Goal: Navigation & Orientation: Understand site structure

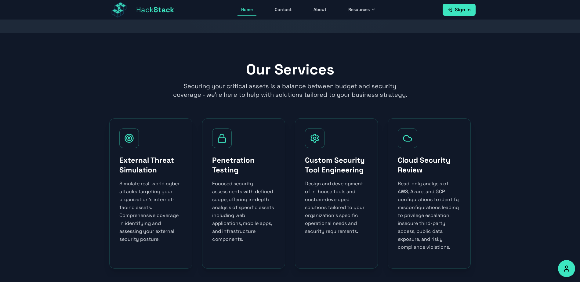
scroll to position [759, 0]
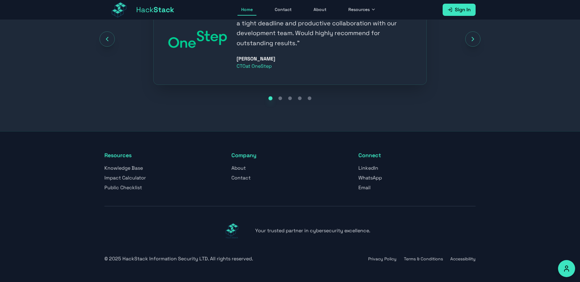
click at [282, 11] on link "Contact" at bounding box center [283, 10] width 24 height 12
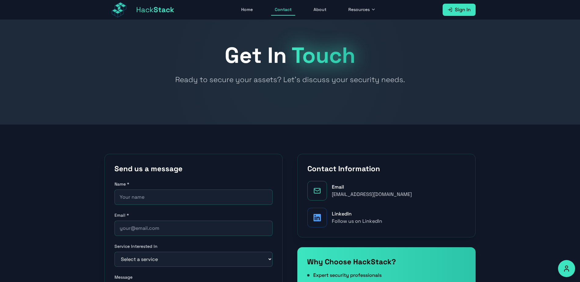
click at [321, 9] on link "About" at bounding box center [320, 10] width 20 height 12
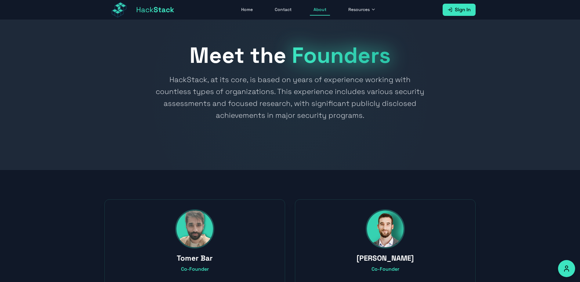
click at [162, 14] on span "Hack Stack" at bounding box center [155, 10] width 38 height 10
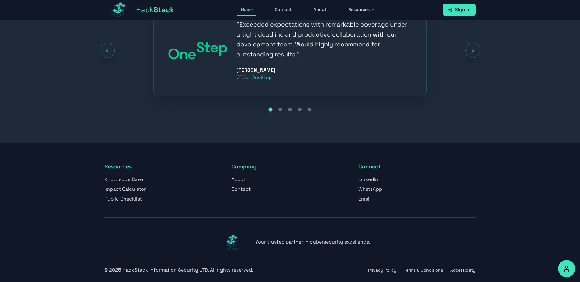
scroll to position [759, 0]
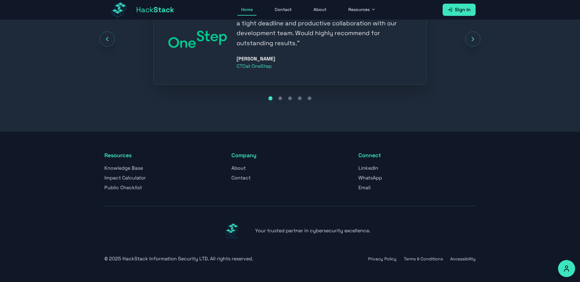
click at [389, 261] on button "Privacy Policy" at bounding box center [382, 259] width 28 height 6
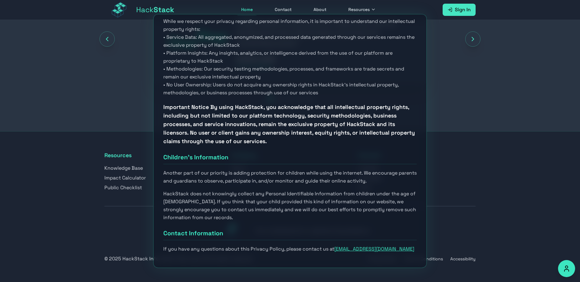
scroll to position [1113, 0]
click at [444, 246] on div "Privacy Policy for HackStack × At [GEOGRAPHIC_DATA], accessible from [URL][DOMA…" at bounding box center [290, 141] width 580 height 282
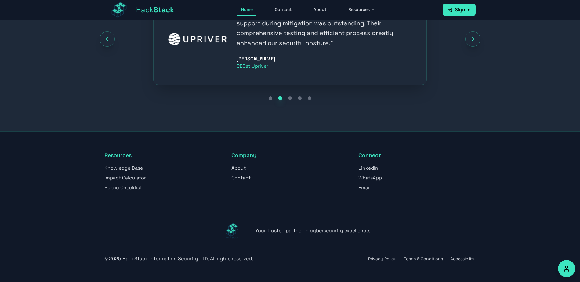
click at [432, 261] on button "Terms & Conditions" at bounding box center [423, 259] width 39 height 6
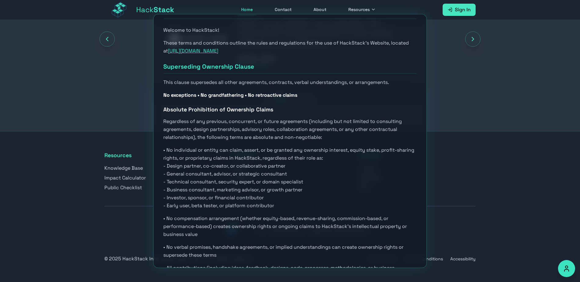
scroll to position [61, 0]
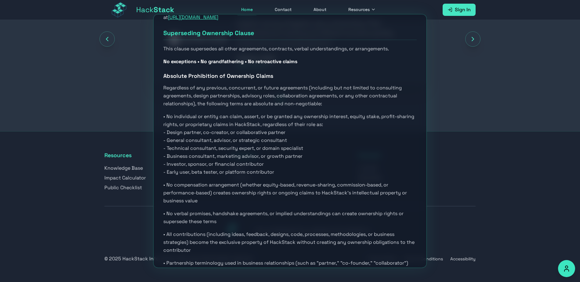
click at [256, 170] on span "- Early user, beta tester, or platform contributor" at bounding box center [218, 172] width 111 height 6
click at [520, 169] on div "Terms and Conditions × Welcome to HackStack! These terms and conditions outline…" at bounding box center [290, 141] width 580 height 282
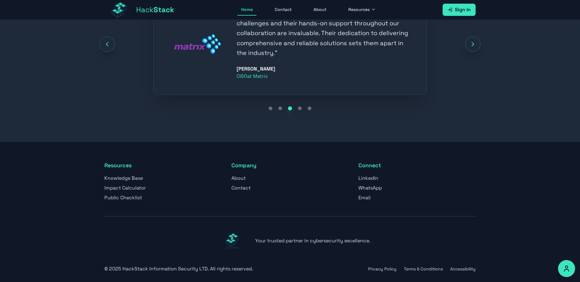
click at [178, 269] on p "© 2025 HackStack Information Security LTD. All rights reserved." at bounding box center [178, 268] width 149 height 7
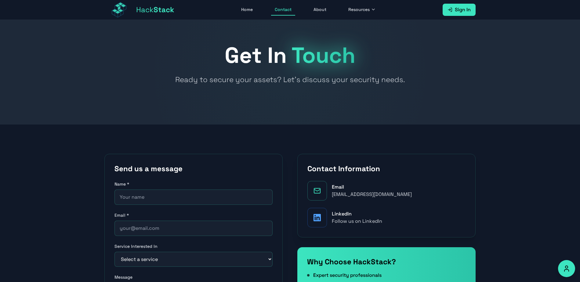
scroll to position [759, 0]
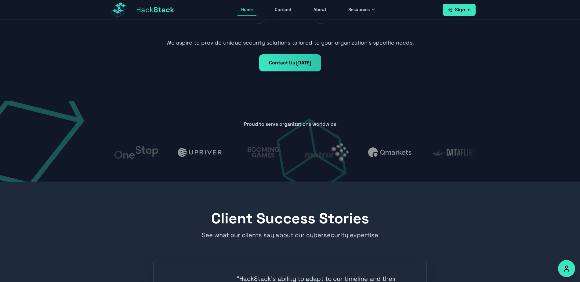
scroll to position [759, 0]
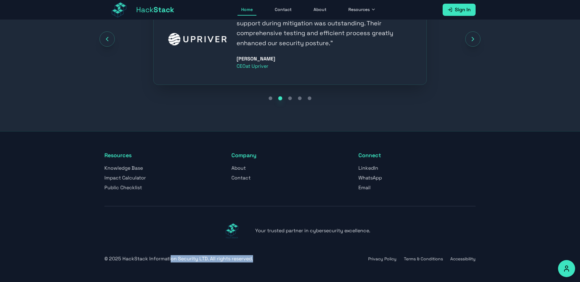
drag, startPoint x: 266, startPoint y: 262, endPoint x: 168, endPoint y: 255, distance: 98.0
click at [168, 255] on div "Your trusted partner in cybersecurity excellence. © 2025 HackStack Information …" at bounding box center [289, 234] width 371 height 56
click at [492, 258] on footer "Resources Knowledge Base Impact Calculator Public Checklist Company About Conta…" at bounding box center [290, 206] width 580 height 151
click at [469, 260] on div "Your trusted partner in cybersecurity excellence. © 2025 HackStack Information …" at bounding box center [289, 234] width 371 height 56
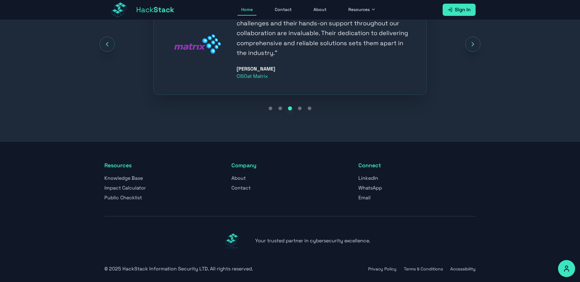
click at [433, 267] on button "Terms & Conditions" at bounding box center [423, 269] width 39 height 6
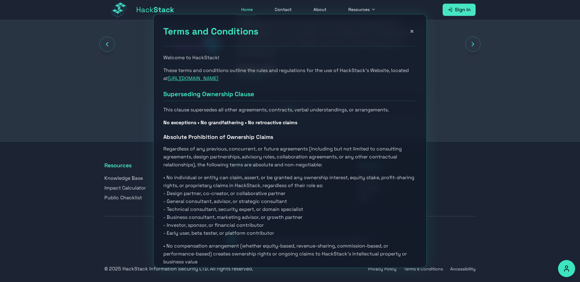
click at [267, 163] on span "Regardless of any previous, concurrent, or future agreements (including but not…" at bounding box center [282, 157] width 239 height 22
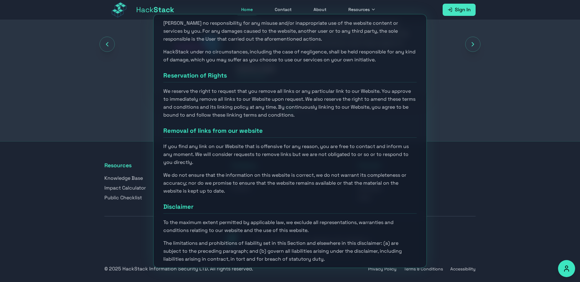
scroll to position [2094, 0]
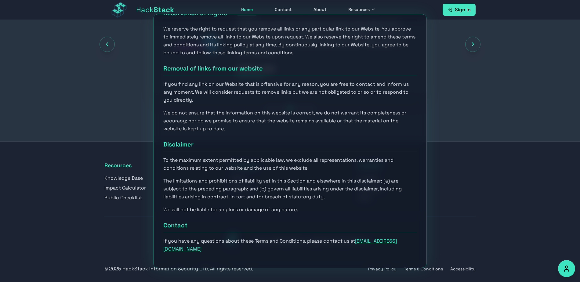
click at [465, 207] on div "Terms and Conditions × Welcome to HackStack! These terms and conditions outline…" at bounding box center [290, 141] width 580 height 282
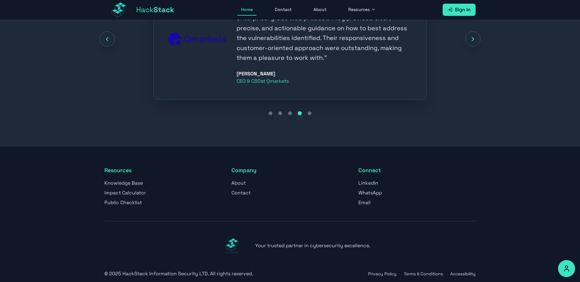
scroll to position [789, 0]
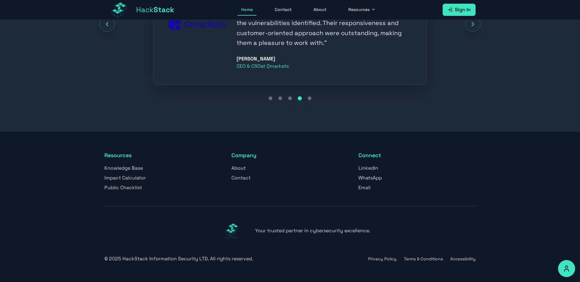
click at [378, 255] on div "© 2025 HackStack Information Security LTD. All rights reserved. Privacy Policy …" at bounding box center [289, 258] width 371 height 7
click at [377, 258] on button "Privacy Policy" at bounding box center [382, 259] width 28 height 6
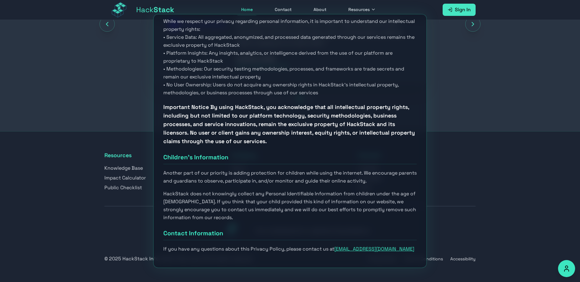
scroll to position [1113, 0]
click at [395, 6] on div "Privacy Policy for HackStack × At [GEOGRAPHIC_DATA], accessible from [URL][DOMA…" at bounding box center [290, 141] width 580 height 282
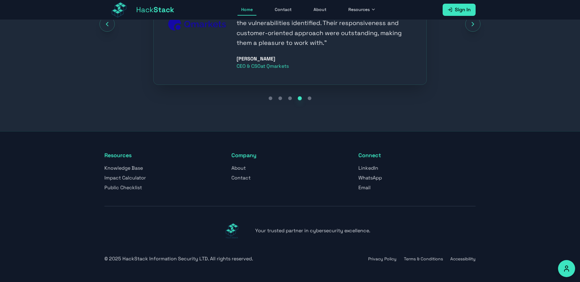
click at [364, 10] on span "Resources" at bounding box center [358, 9] width 21 height 6
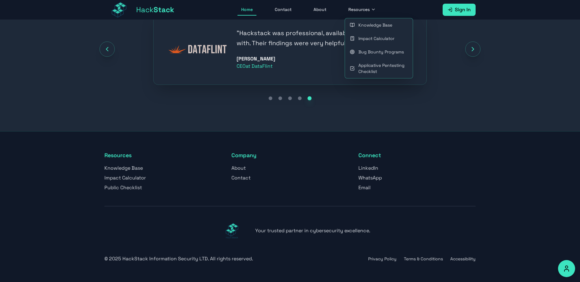
click at [362, 24] on link "Knowledge Base" at bounding box center [379, 24] width 68 height 13
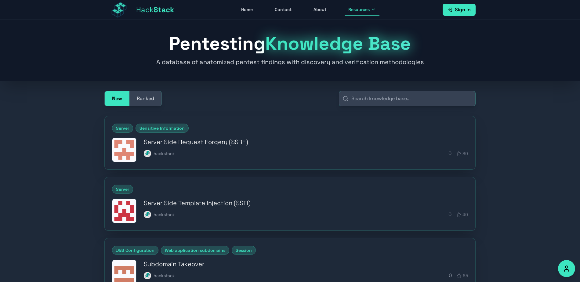
click at [155, 14] on span "Hack Stack" at bounding box center [155, 10] width 38 height 10
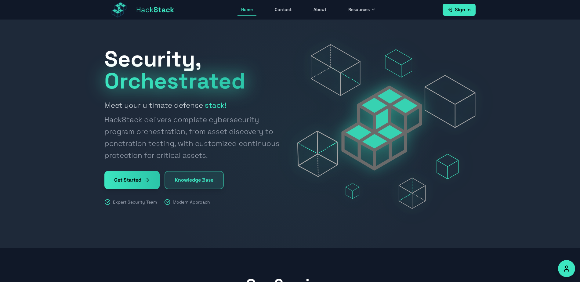
click at [143, 186] on link "Get Started" at bounding box center [131, 180] width 55 height 18
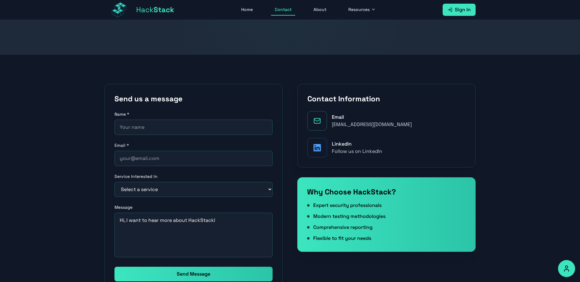
scroll to position [61, 0]
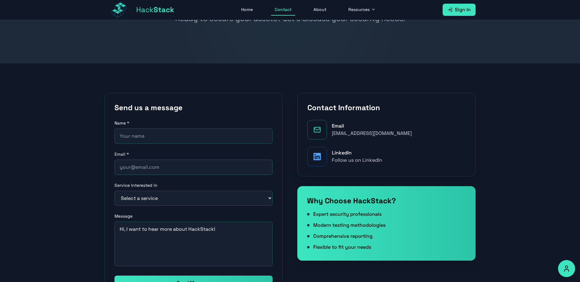
click at [137, 12] on span "Hack Stack" at bounding box center [155, 10] width 38 height 10
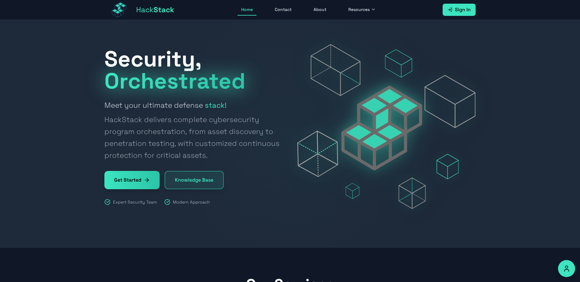
scroll to position [122, 0]
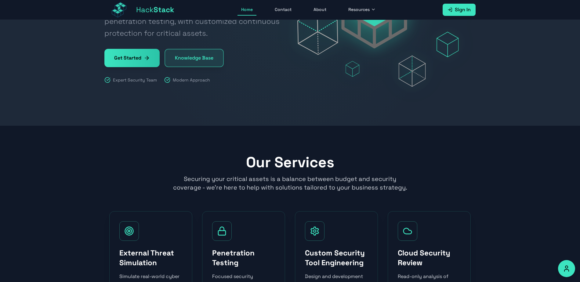
click at [210, 159] on h2 "Our Services" at bounding box center [289, 162] width 371 height 15
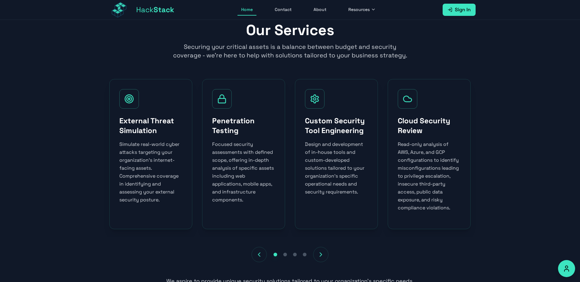
scroll to position [244, 0]
